Goal: Check status: Check status

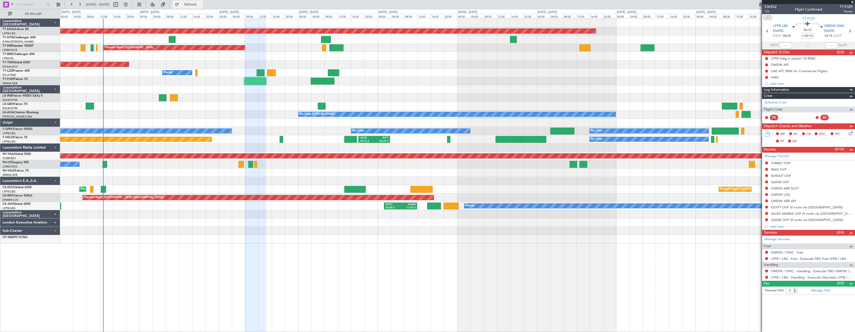
click at [200, 5] on span "Refresh" at bounding box center [190, 5] width 21 height 4
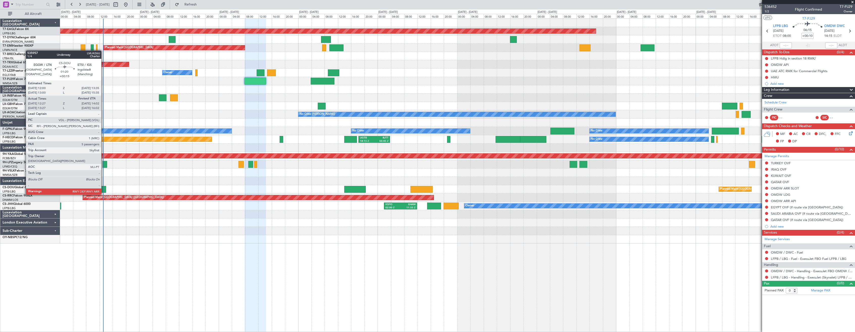
click at [104, 190] on div at bounding box center [103, 189] width 5 height 7
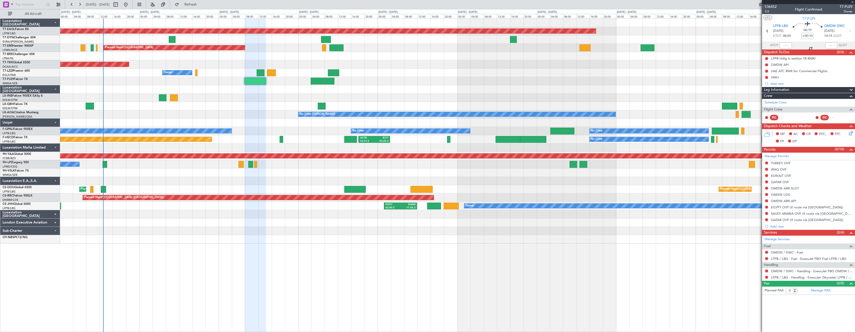
type input "+00:15"
type input "12:37"
type input "5"
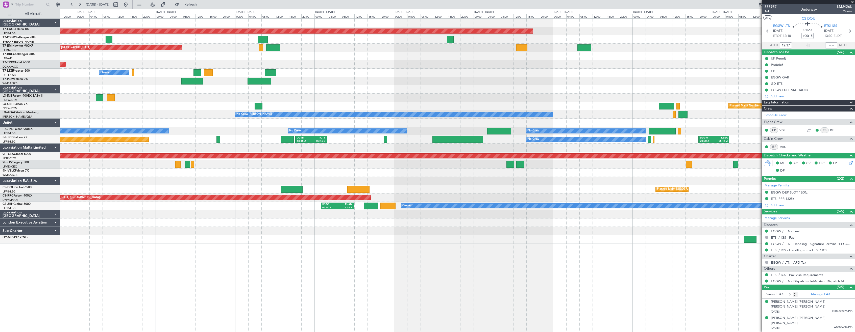
click at [298, 55] on div "Grounded [US_STATE] ([GEOGRAPHIC_DATA]) Planned Maint [GEOGRAPHIC_DATA] Planned…" at bounding box center [457, 131] width 794 height 225
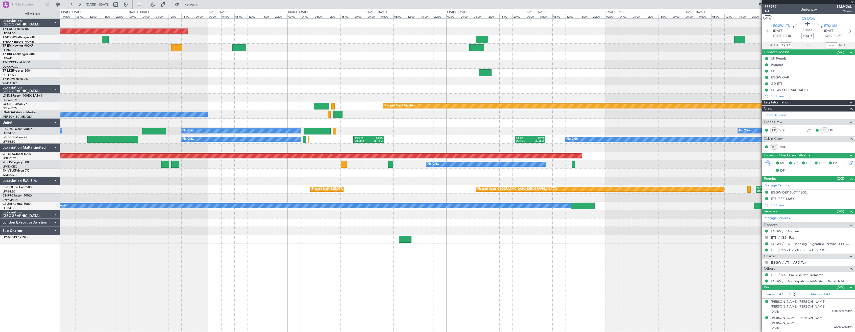
click at [201, 42] on div "Grounded [US_STATE] ([GEOGRAPHIC_DATA]) Planned Maint Nurnberg No Crew [PERSON_…" at bounding box center [457, 131] width 794 height 225
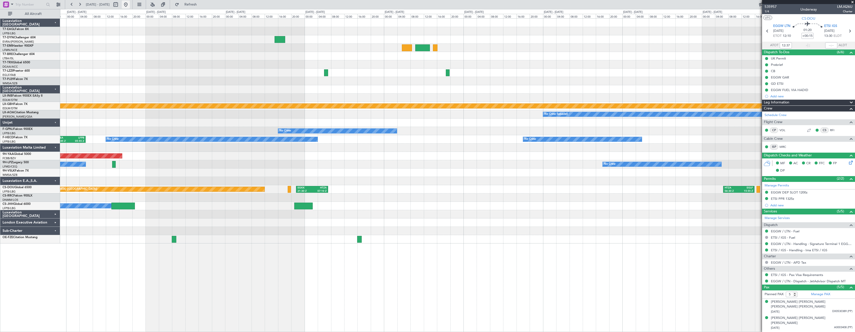
click at [130, 3] on button at bounding box center [126, 5] width 8 height 8
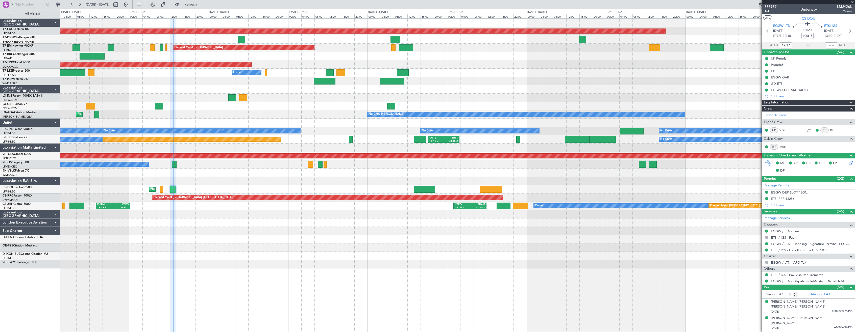
click at [297, 111] on div "No Crew [PERSON_NAME] Planned Maint [GEOGRAPHIC_DATA] ([GEOGRAPHIC_DATA]) No Cr…" at bounding box center [457, 114] width 794 height 8
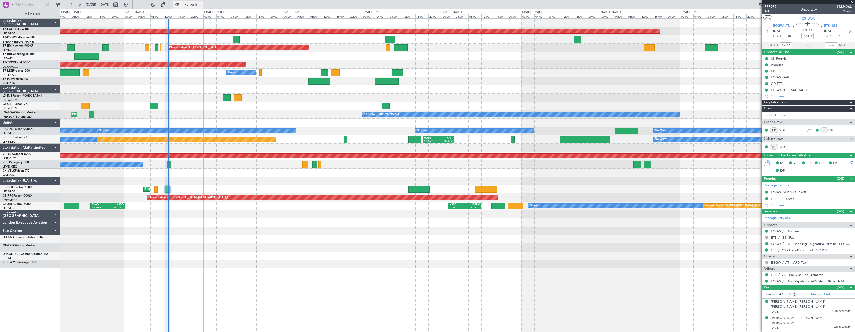
click at [201, 4] on span "Refresh" at bounding box center [190, 5] width 21 height 4
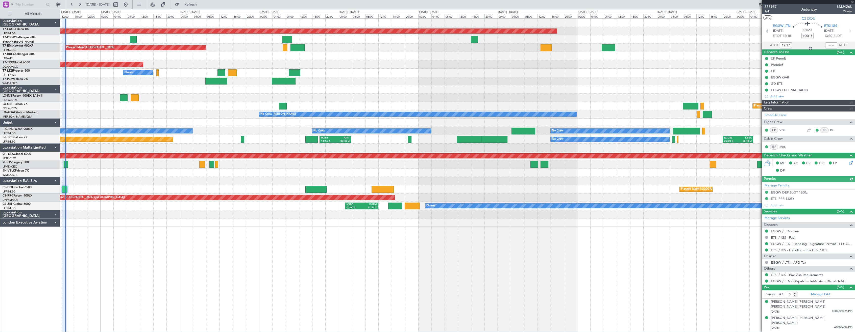
click at [247, 233] on div "Grounded [US_STATE] ([GEOGRAPHIC_DATA]) Planned Maint [GEOGRAPHIC_DATA] Planned…" at bounding box center [457, 175] width 795 height 314
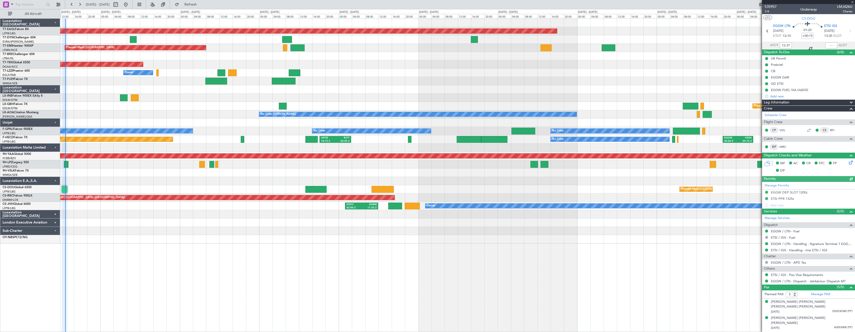
click at [207, 102] on div "Grounded [US_STATE] ([GEOGRAPHIC_DATA]) Planned Maint [GEOGRAPHIC_DATA] Planned…" at bounding box center [457, 131] width 794 height 225
